Goal: Task Accomplishment & Management: Use online tool/utility

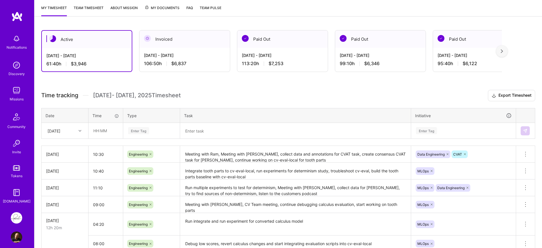
scroll to position [95, 0]
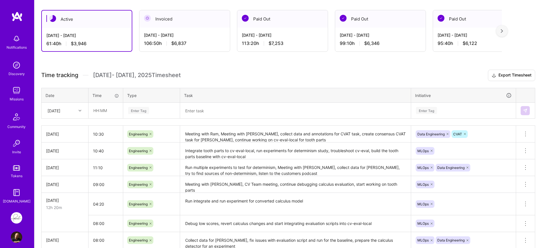
click at [79, 108] on div at bounding box center [80, 110] width 9 height 7
click at [122, 65] on div "Active [DATE] - [DATE] 61:40 h $3,946 Invoiced [DATE] - [DATE] 106:50 h $6,837 …" at bounding box center [287, 147] width 507 height 289
click at [123, 64] on div "Active [DATE] - [DATE] 61:40 h $3,946 Invoiced [DATE] - [DATE] 106:50 h $6,837 …" at bounding box center [287, 147] width 507 height 289
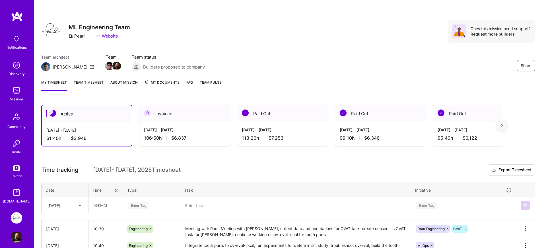
drag, startPoint x: 191, startPoint y: 164, endPoint x: 173, endPoint y: 164, distance: 18.2
click at [173, 164] on div "Active [DATE] - [DATE] 61:40 h $3,946 Invoiced [DATE] - [DATE] 106:50 h $6,837 …" at bounding box center [287, 242] width 507 height 289
click at [175, 160] on div "Active [DATE] - [DATE] 61:40 h $3,946 Invoiced [DATE] - [DATE] 106:50 h $6,837 …" at bounding box center [287, 242] width 507 height 289
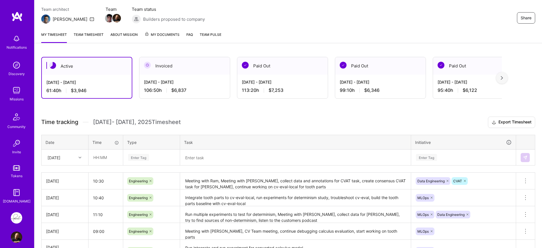
click at [155, 158] on div "Enter Tag" at bounding box center [151, 157] width 56 height 15
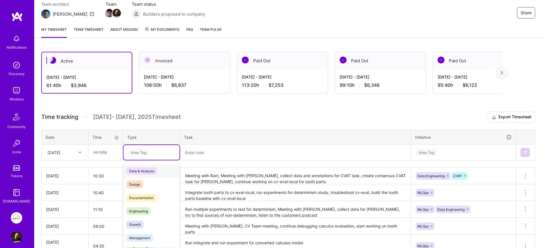
scroll to position [55, 0]
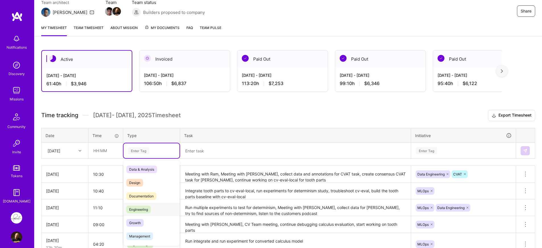
click at [153, 212] on div "Engineering" at bounding box center [151, 209] width 56 height 13
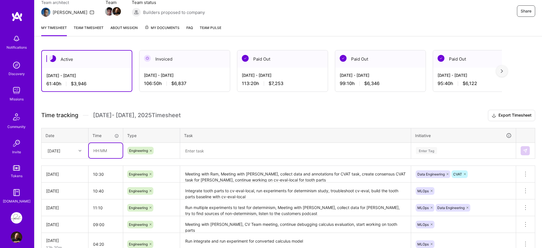
click at [110, 154] on input "text" at bounding box center [106, 150] width 34 height 15
click at [60, 150] on div "[DATE]" at bounding box center [54, 151] width 13 height 6
click at [65, 238] on div "[DATE]" at bounding box center [65, 239] width 46 height 11
click at [110, 149] on input "text" at bounding box center [106, 150] width 34 height 15
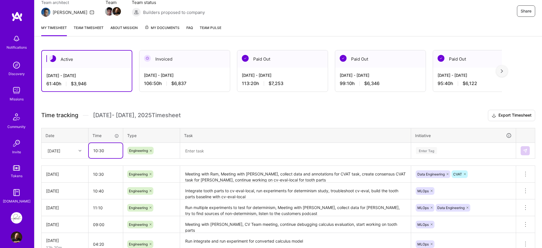
click at [99, 152] on input "10:30" at bounding box center [106, 150] width 34 height 15
type input "10:20"
click at [104, 161] on div "Time tracking [DATE] - [DATE] Timesheet Export Timesheet Date Time Type Task In…" at bounding box center [288, 207] width 494 height 195
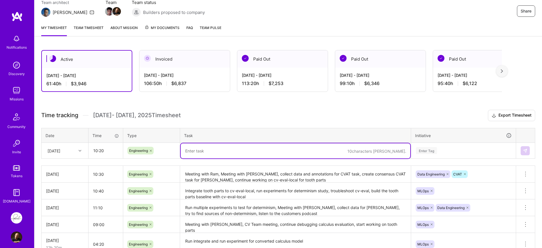
click at [216, 153] on textarea at bounding box center [296, 150] width 230 height 15
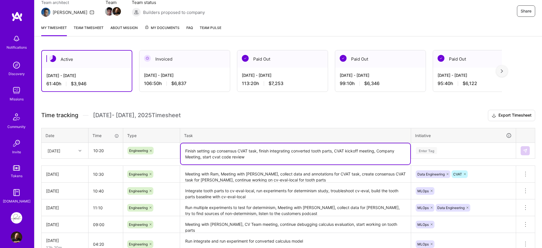
type textarea "Finish setting up consensus CVAT task, finish integrating converted tooth parts…"
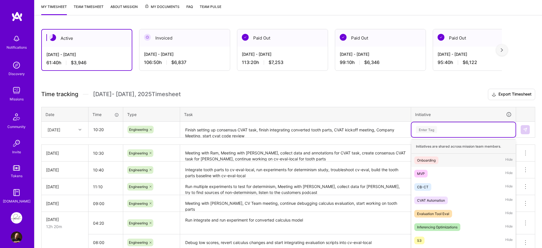
click at [443, 137] on div "option Onboarding focused, 1 of 25. 25 results available. Use Up and Down to ch…" at bounding box center [463, 129] width 104 height 15
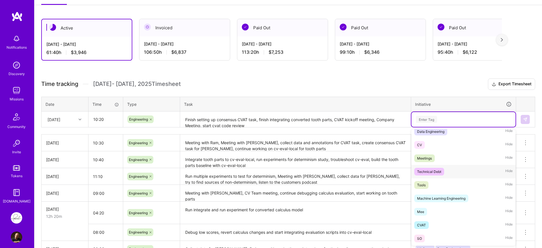
scroll to position [61, 0]
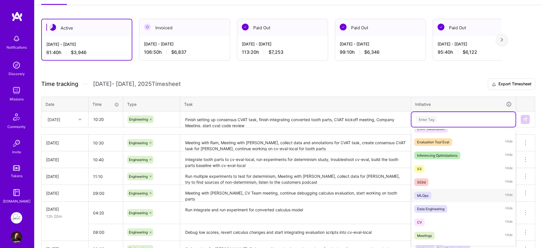
click at [425, 193] on div "MLOps" at bounding box center [422, 196] width 11 height 6
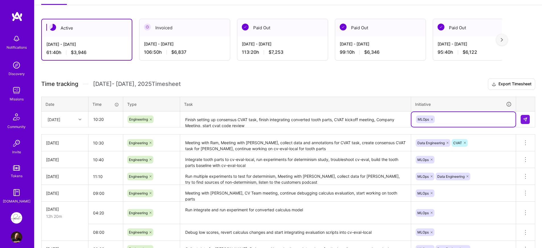
click at [476, 119] on div "MLOps" at bounding box center [463, 119] width 96 height 9
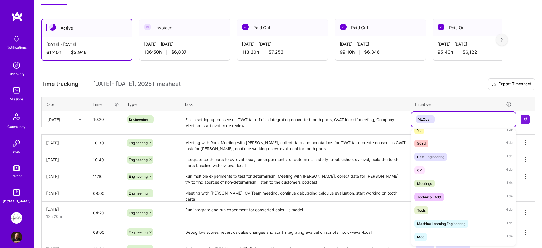
scroll to position [105, 0]
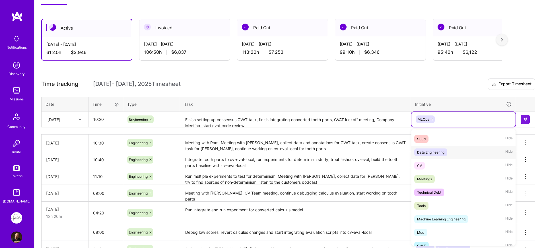
click at [441, 151] on div "Data Engineering" at bounding box center [430, 152] width 27 height 6
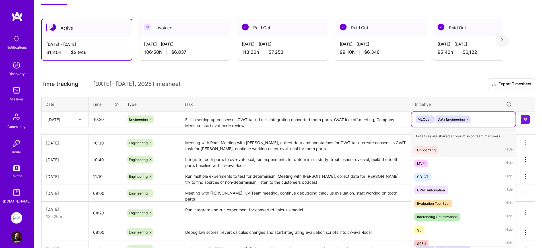
click at [481, 112] on div "MLOps Data Engineering" at bounding box center [463, 119] width 104 height 15
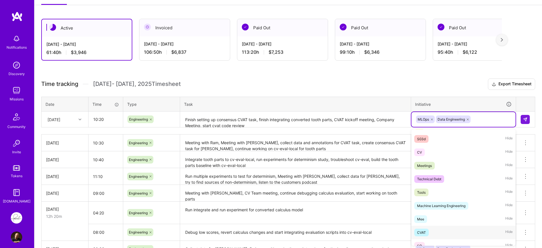
click at [431, 231] on div "CVAT Hide" at bounding box center [463, 232] width 104 height 13
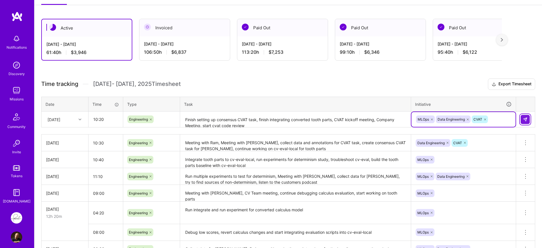
click at [527, 121] on img at bounding box center [525, 119] width 5 height 5
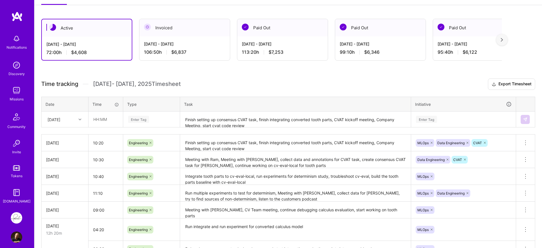
click at [326, 88] on h3 "Time tracking [DATE] - [DATE] Timesheet Export Timesheet" at bounding box center [288, 84] width 494 height 11
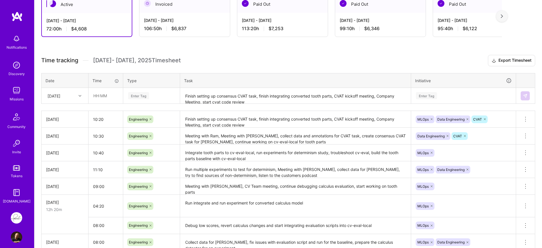
scroll to position [90, 0]
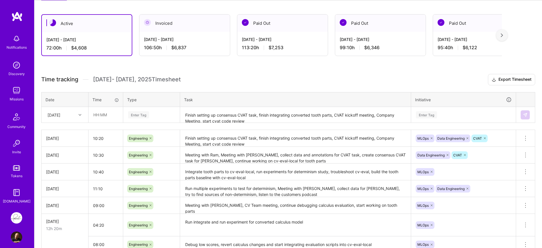
click at [417, 77] on h3 "Time tracking [DATE] - [DATE] Timesheet Export Timesheet" at bounding box center [288, 79] width 494 height 11
click at [502, 80] on button "Export Timesheet" at bounding box center [511, 79] width 47 height 11
click at [212, 85] on h3 "Time tracking [DATE] - [DATE] Timesheet Export Timesheet" at bounding box center [288, 79] width 494 height 11
